Goal: Find specific page/section: Find specific page/section

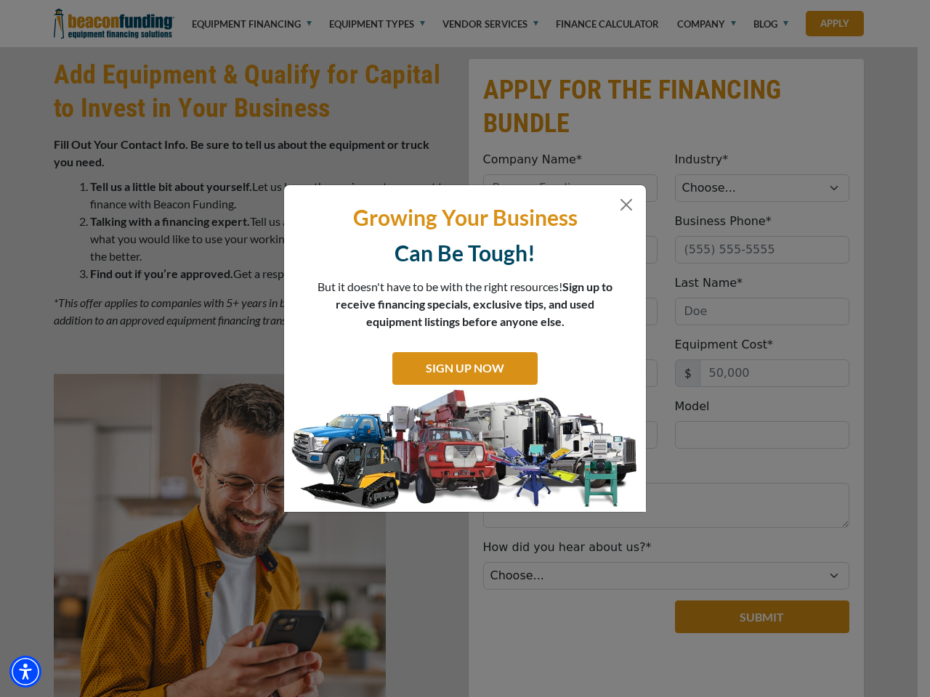
scroll to position [730, 0]
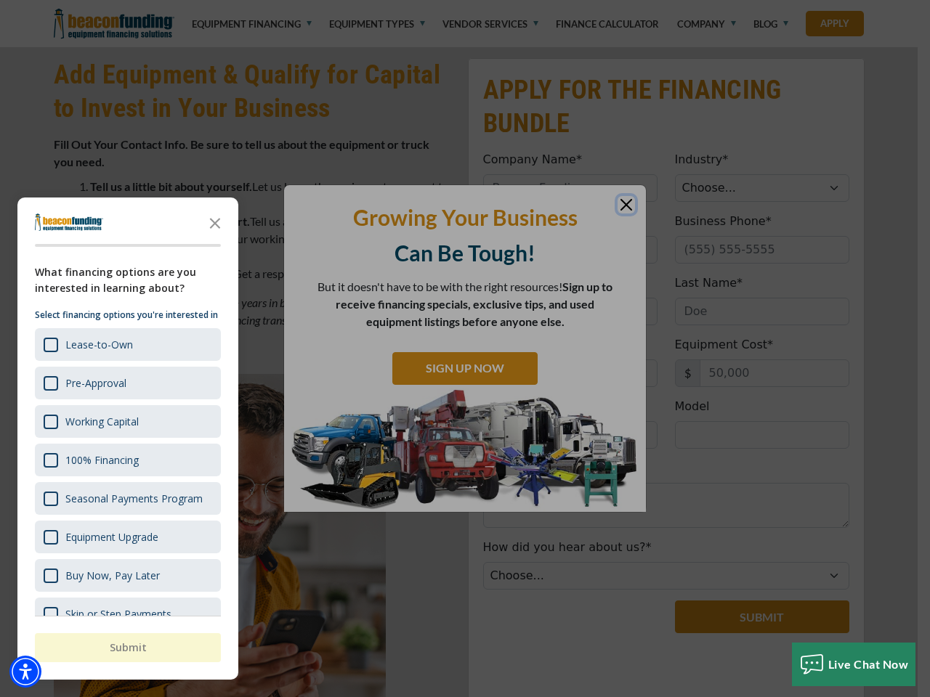
click at [465, 0] on div "button" at bounding box center [465, 348] width 930 height 697
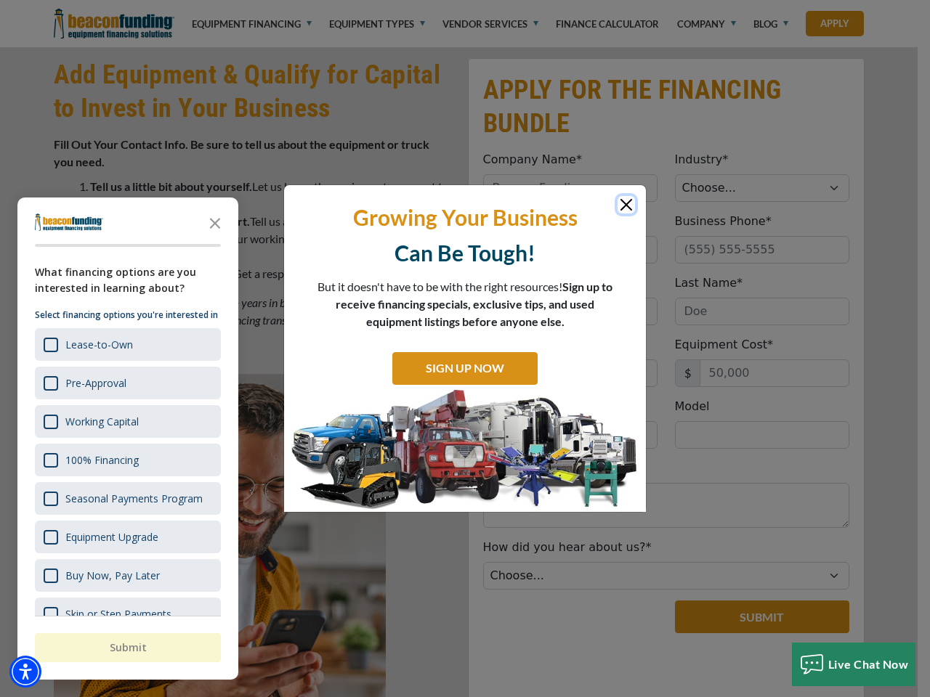
click at [25, 672] on img "Accessibility Menu" at bounding box center [25, 672] width 32 height 32
